Goal: Check status: Check status

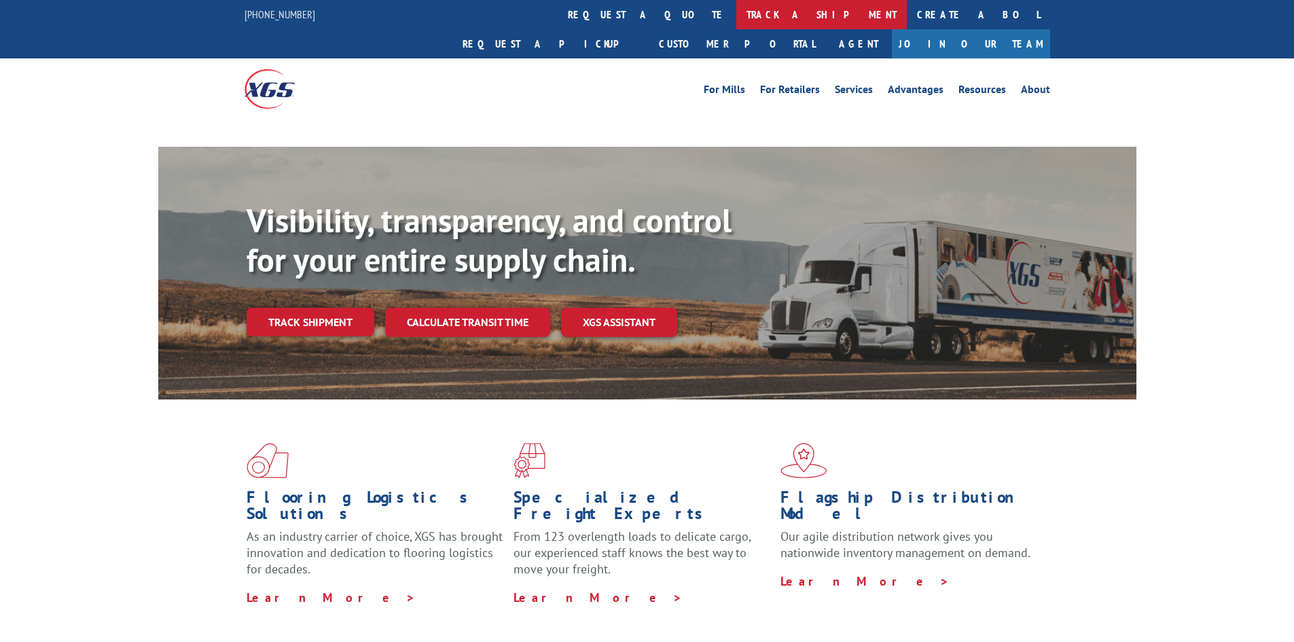
click at [736, 10] on link "track a shipment" at bounding box center [821, 14] width 170 height 29
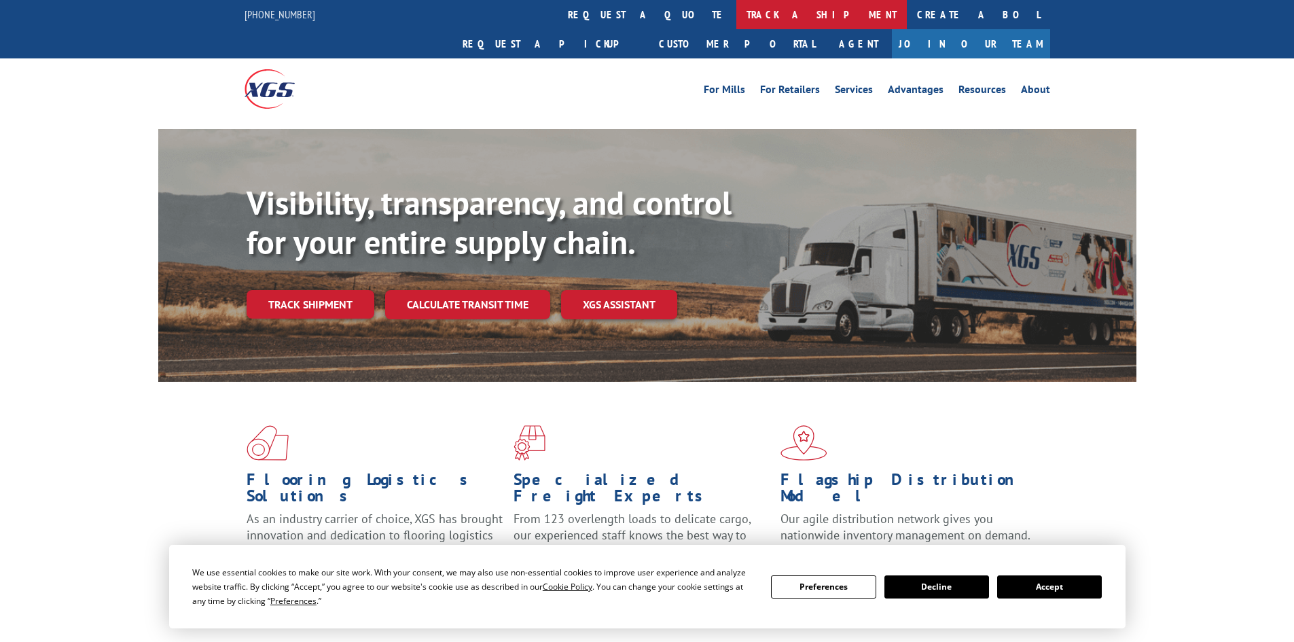
click at [736, 12] on link "track a shipment" at bounding box center [821, 14] width 170 height 29
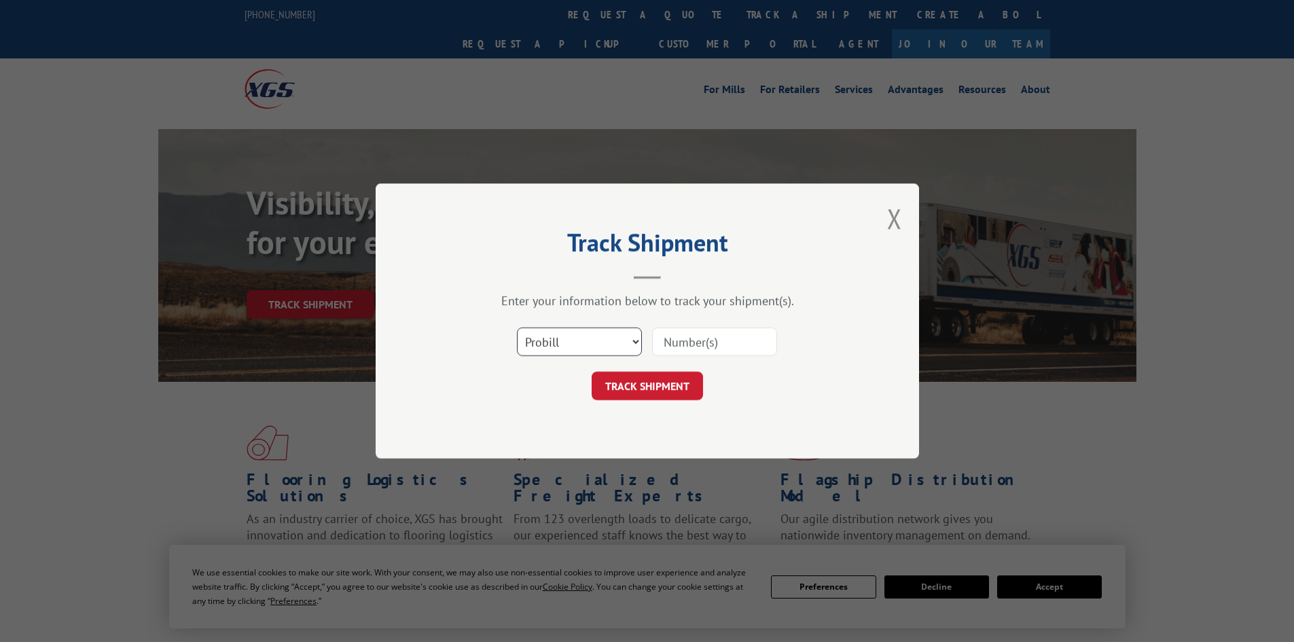
click at [604, 336] on select "Select category... Probill BOL PO" at bounding box center [579, 341] width 125 height 29
select select "bol"
click at [517, 327] on select "Select category... Probill BOL PO" at bounding box center [579, 341] width 125 height 29
click at [685, 348] on input at bounding box center [714, 341] width 125 height 29
paste input "5221304"
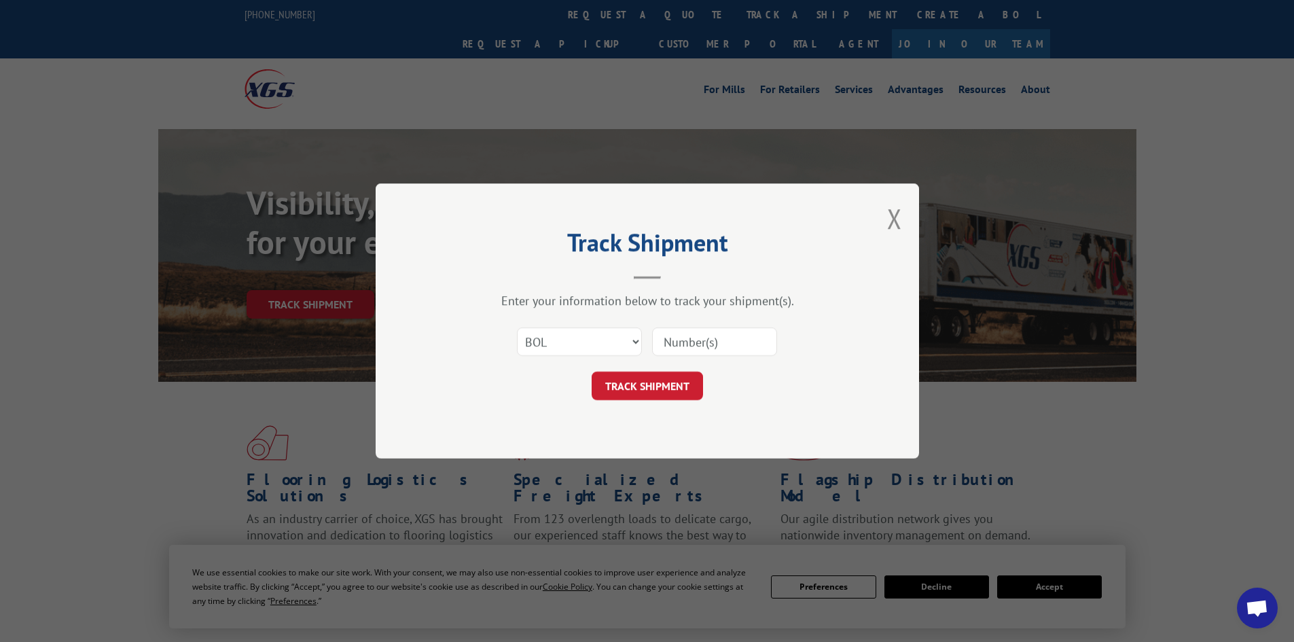
type input "5221304"
click button "TRACK SHIPMENT" at bounding box center [647, 385] width 111 height 29
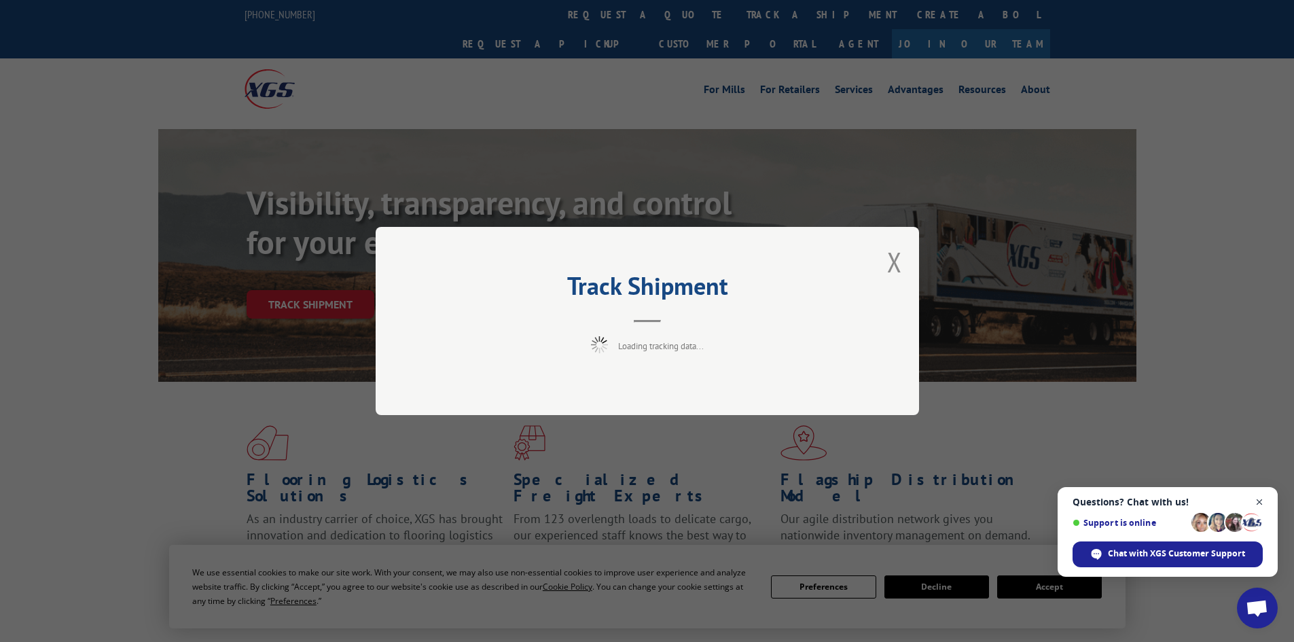
click at [1263, 500] on span "Close chat" at bounding box center [1259, 502] width 17 height 17
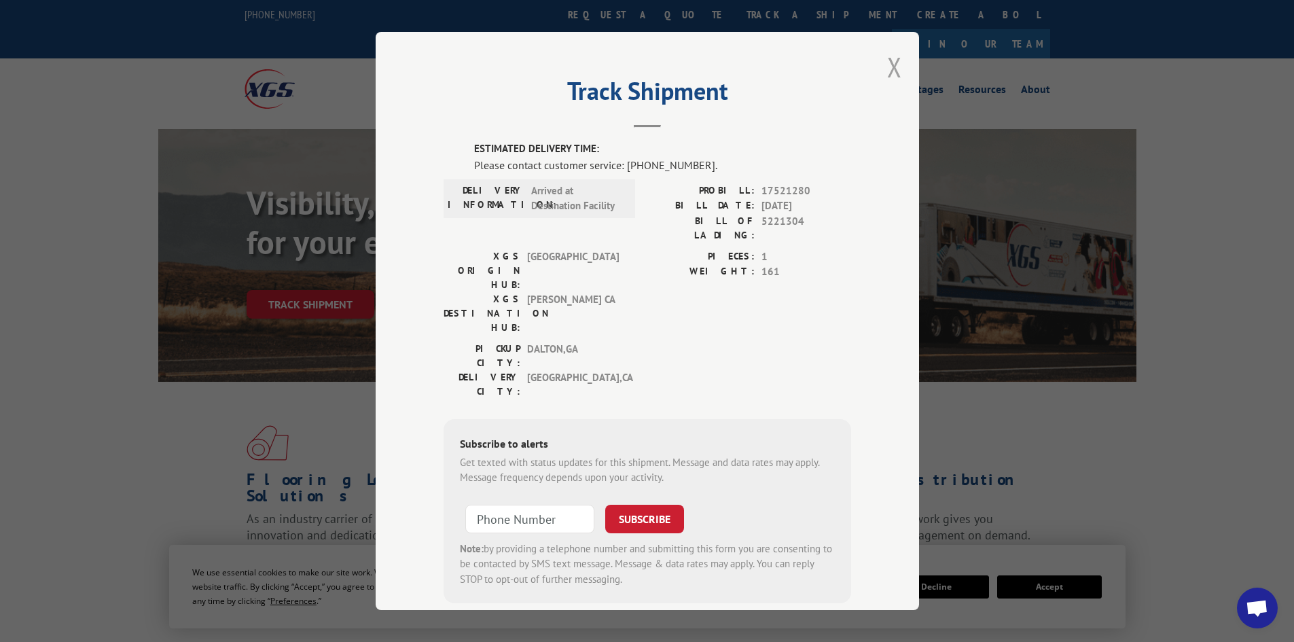
click at [890, 63] on button "Close modal" at bounding box center [894, 67] width 15 height 36
